Goal: Navigation & Orientation: Find specific page/section

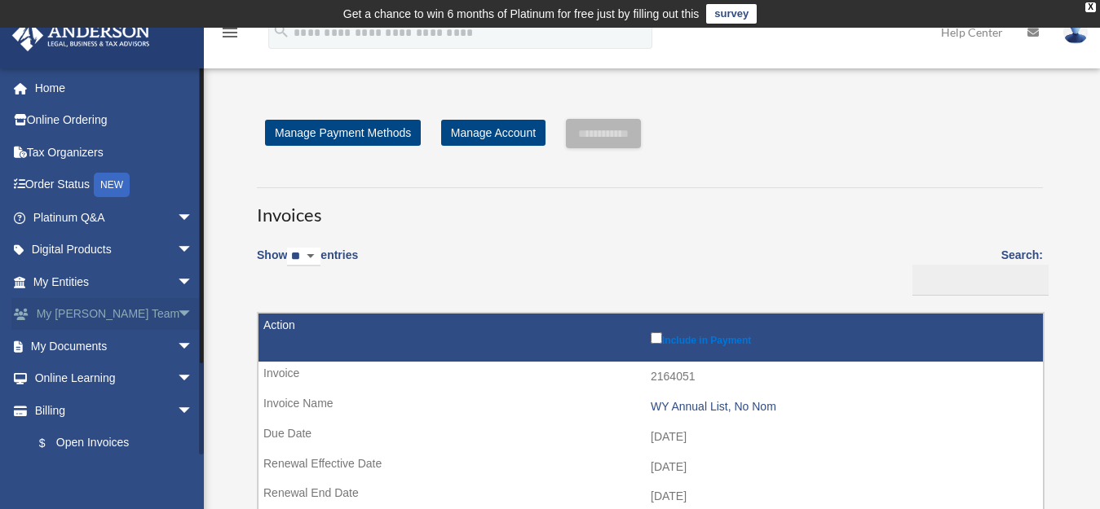
click at [94, 315] on link "My Anderson Team arrow_drop_down" at bounding box center [114, 314] width 206 height 33
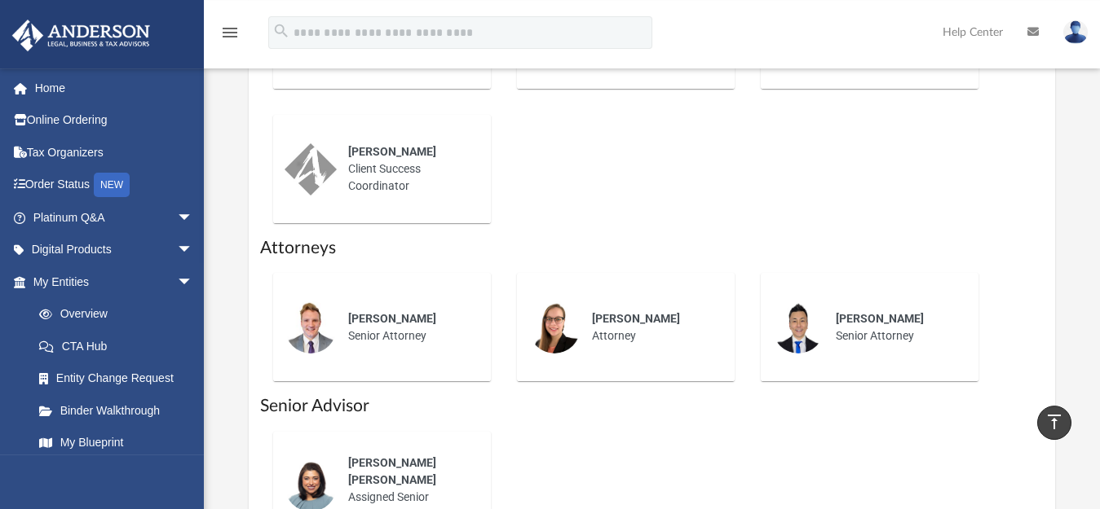
scroll to position [1078, 0]
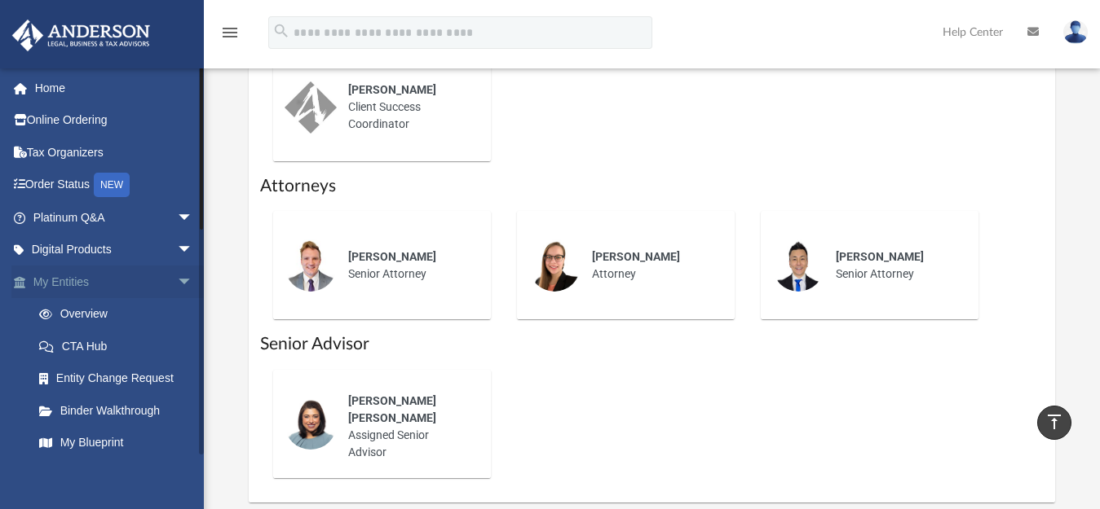
click at [177, 280] on span "arrow_drop_down" at bounding box center [193, 282] width 33 height 33
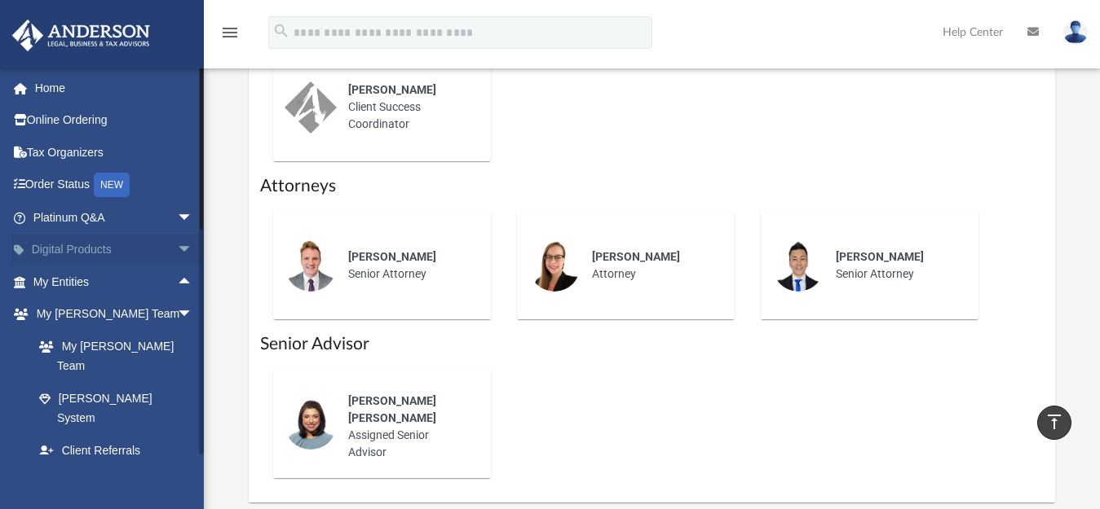
click at [177, 253] on span "arrow_drop_down" at bounding box center [193, 250] width 33 height 33
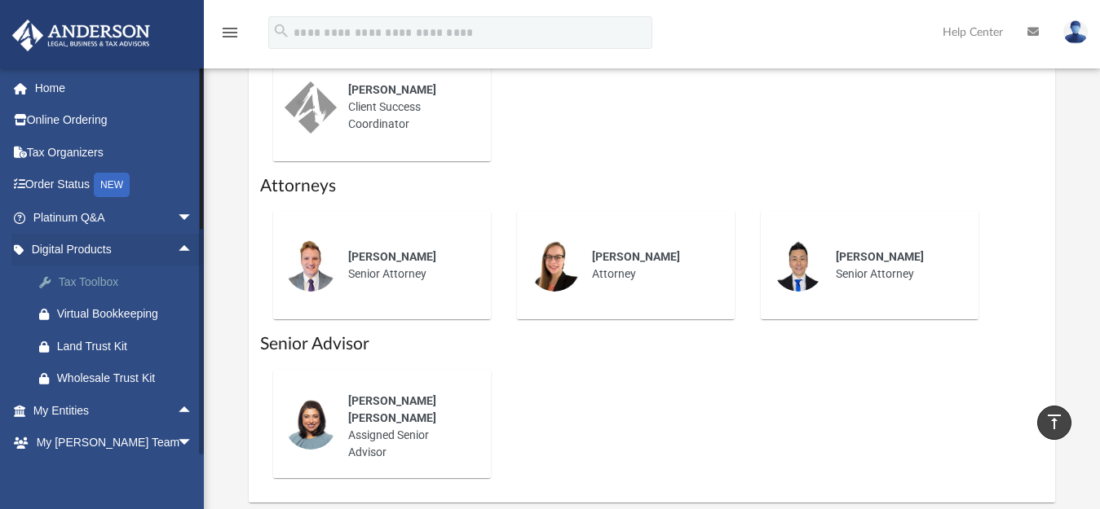
click at [132, 280] on div "Tax Toolbox" at bounding box center [127, 282] width 140 height 20
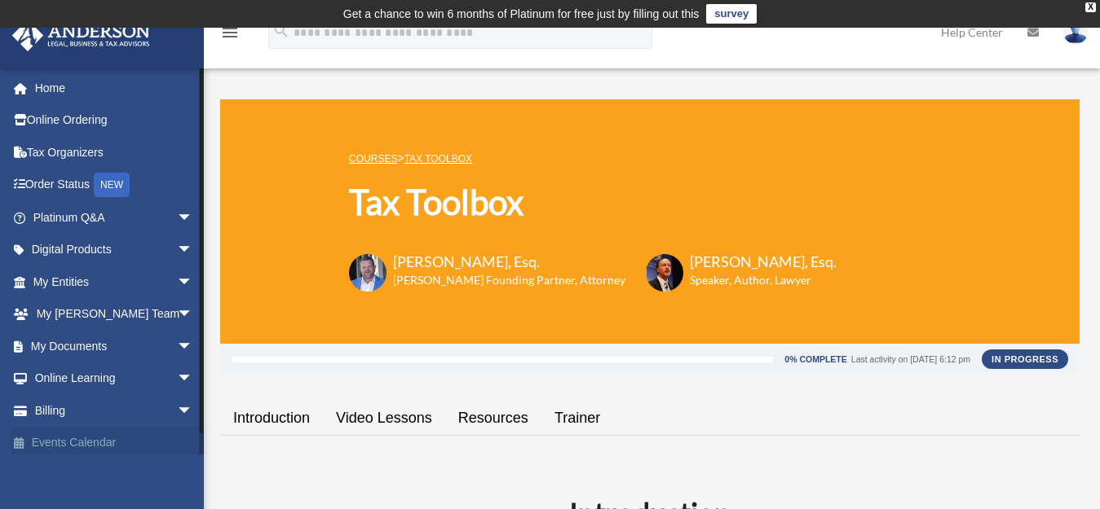
click at [95, 447] on link "Events Calendar" at bounding box center [114, 443] width 206 height 33
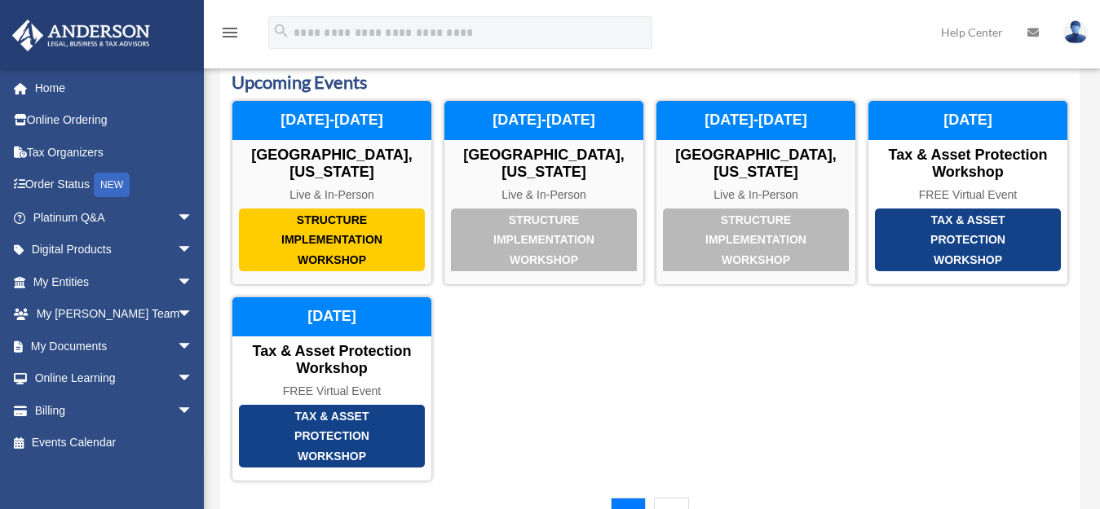
scroll to position [125, 0]
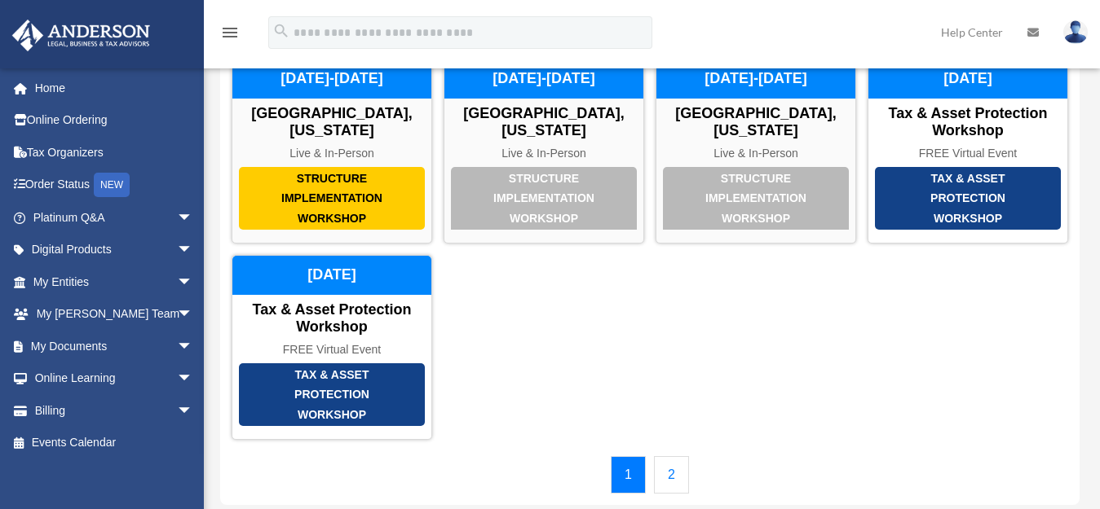
click at [681, 456] on link "2" at bounding box center [671, 474] width 35 height 37
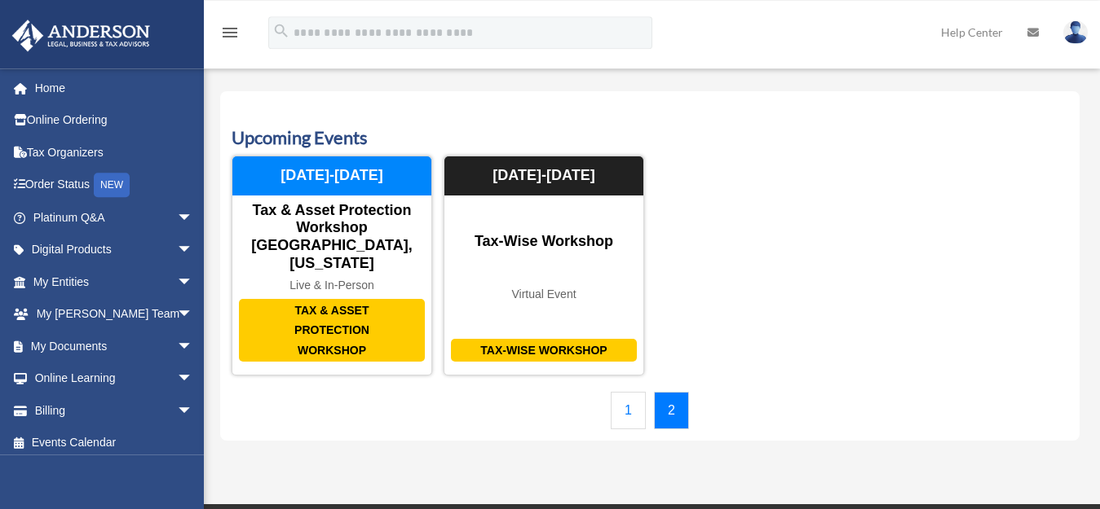
scroll to position [0, 0]
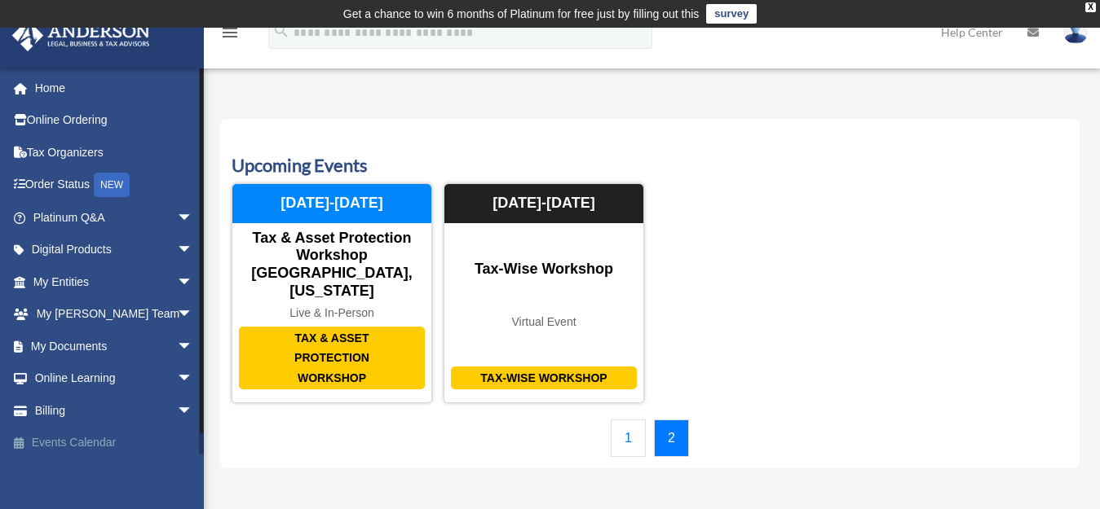
click at [73, 439] on link "Events Calendar" at bounding box center [114, 443] width 206 height 33
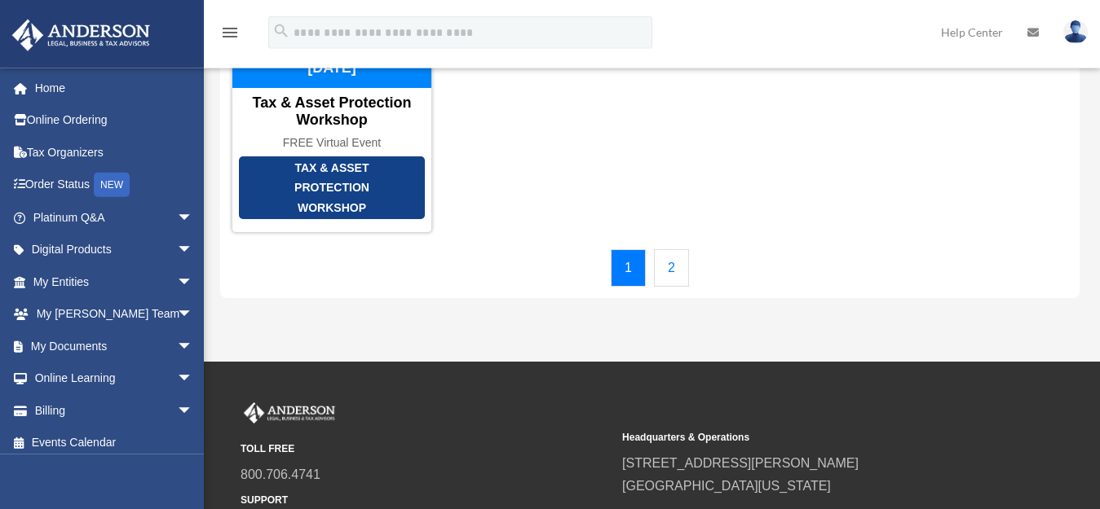
scroll to position [413, 0]
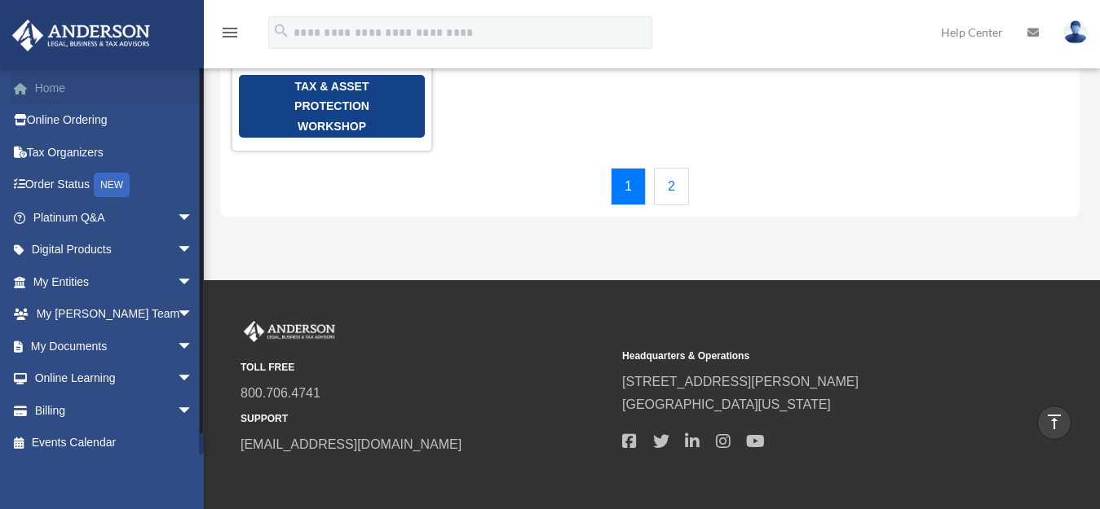
click at [68, 85] on link "Home" at bounding box center [114, 88] width 206 height 33
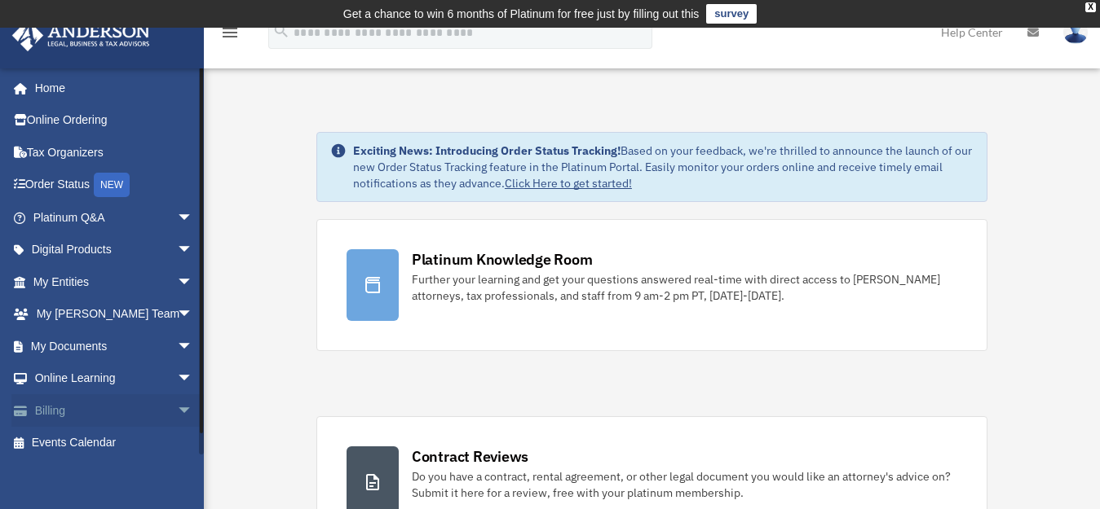
click at [104, 413] on link "Billing arrow_drop_down" at bounding box center [114, 411] width 206 height 33
